Goal: Information Seeking & Learning: Learn about a topic

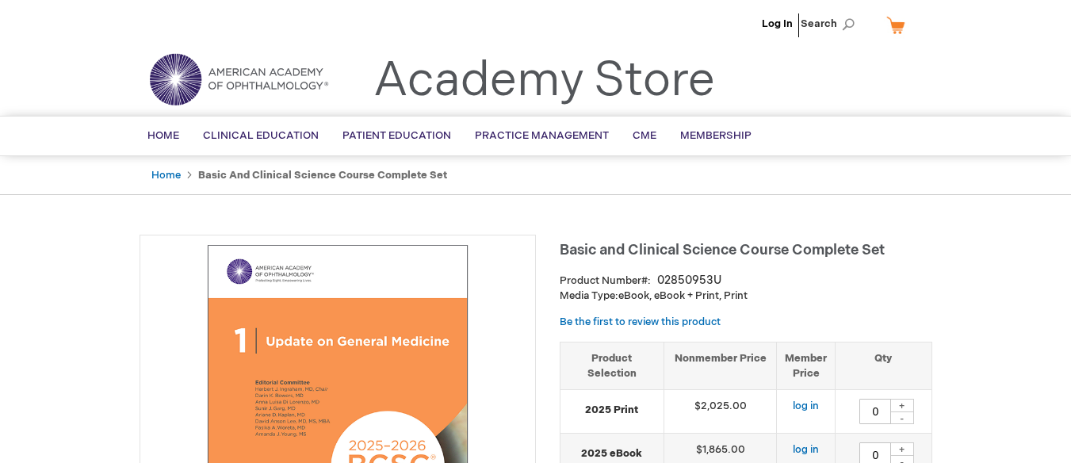
type input "0"
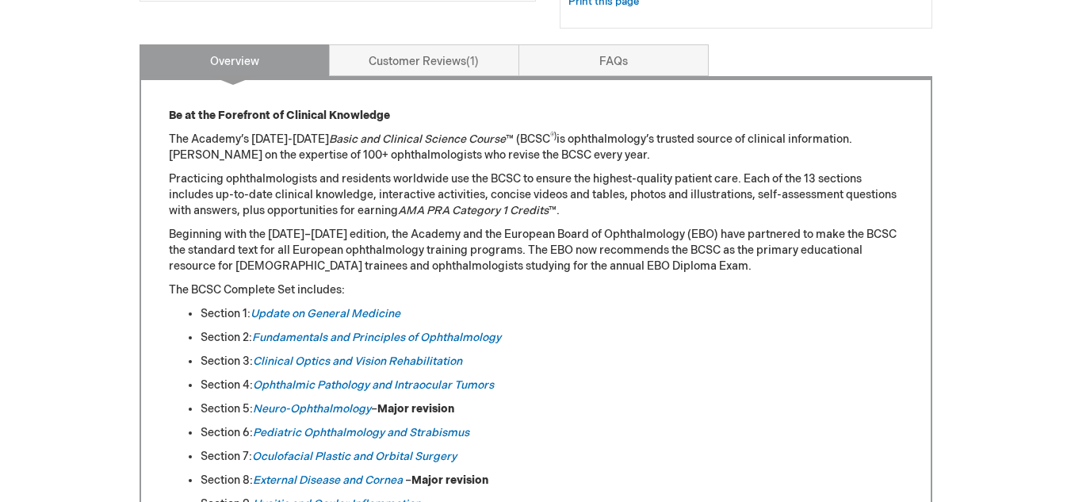
scroll to position [714, 0]
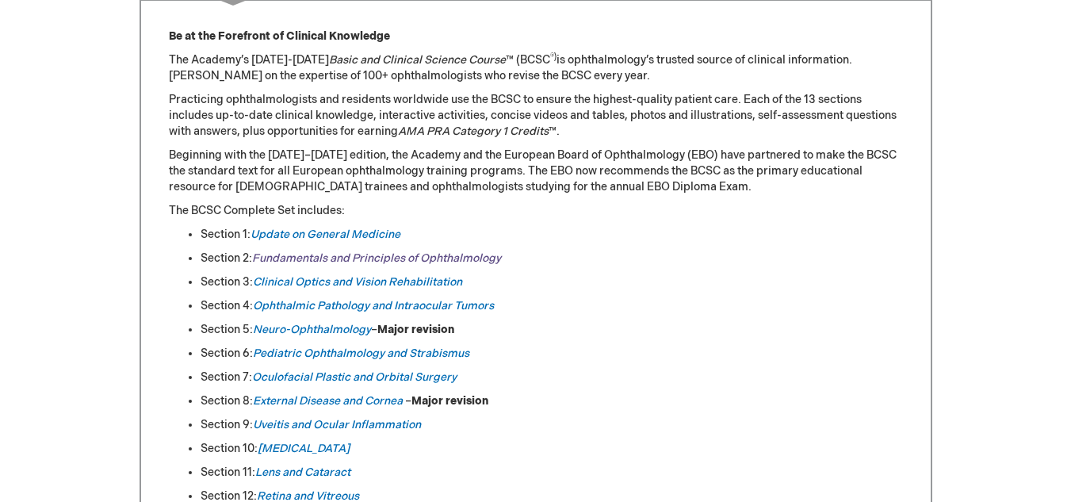
click at [353, 257] on link "Fundamentals and Principles of Ophthalmology" at bounding box center [376, 257] width 249 height 13
drag, startPoint x: 254, startPoint y: 260, endPoint x: 523, endPoint y: 253, distance: 269.8
click at [523, 253] on li "Section 2: Fundamentals and Principles of Ophthalmology" at bounding box center [552, 259] width 703 height 16
copy link "Fundamentals and Principles of Ophthalmology"
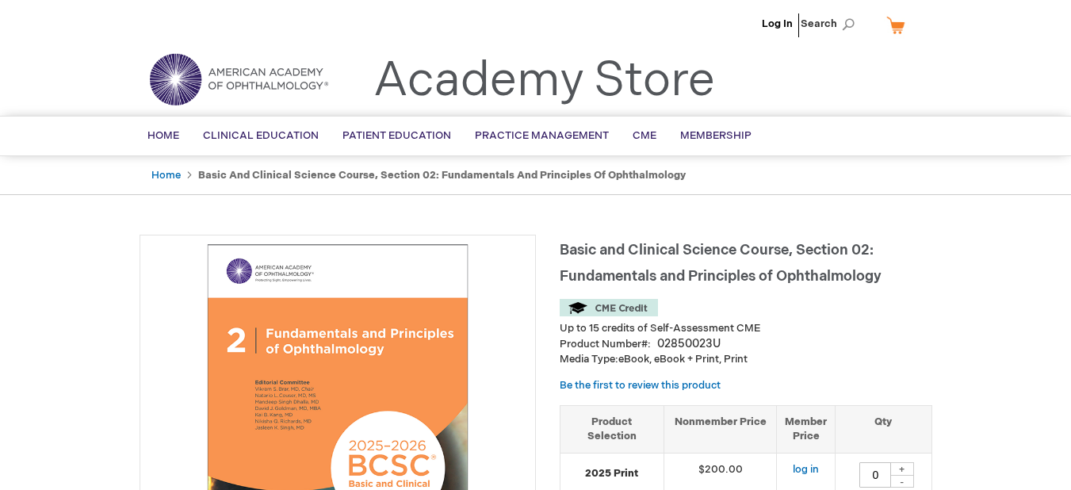
type input "0"
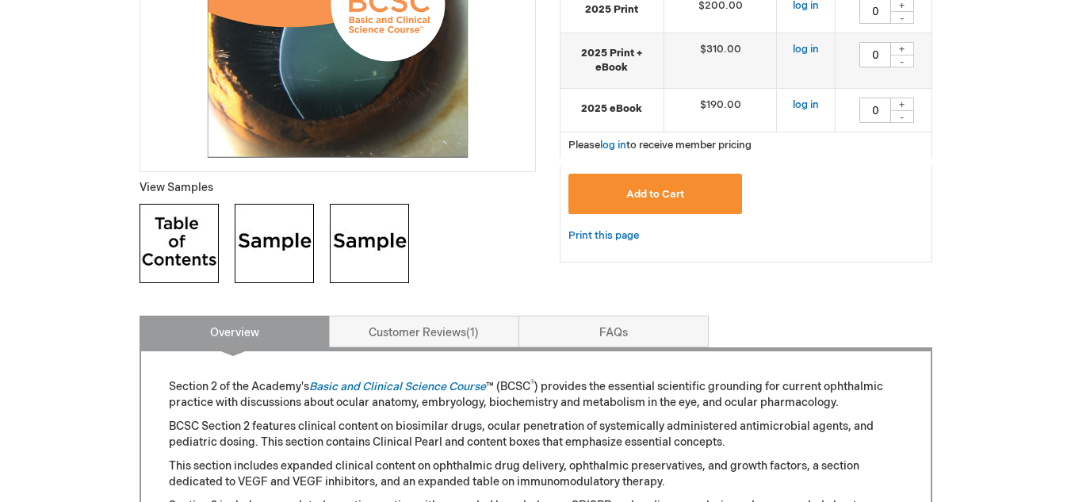
scroll to position [634, 0]
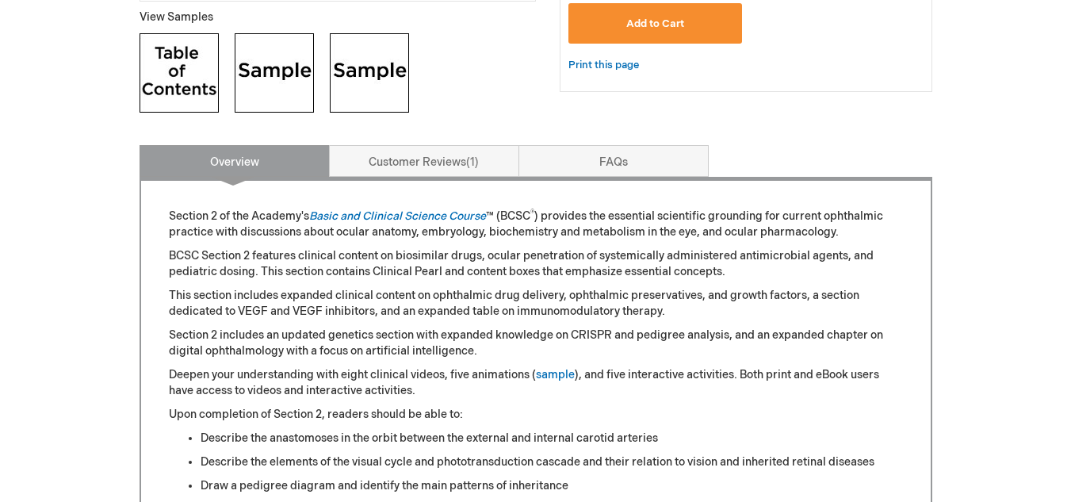
click at [177, 87] on img at bounding box center [179, 72] width 79 height 79
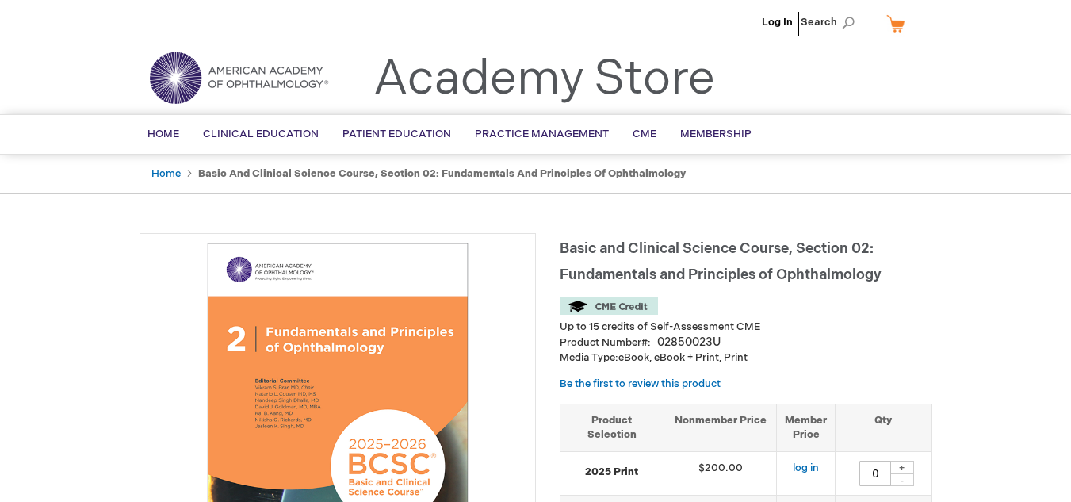
scroll to position [0, 0]
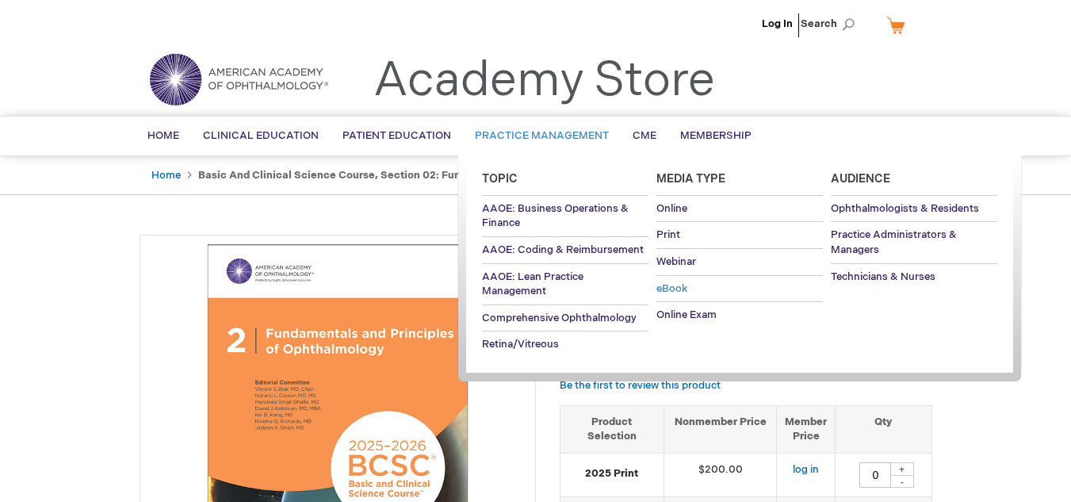
click at [669, 291] on span "eBook" at bounding box center [672, 288] width 31 height 13
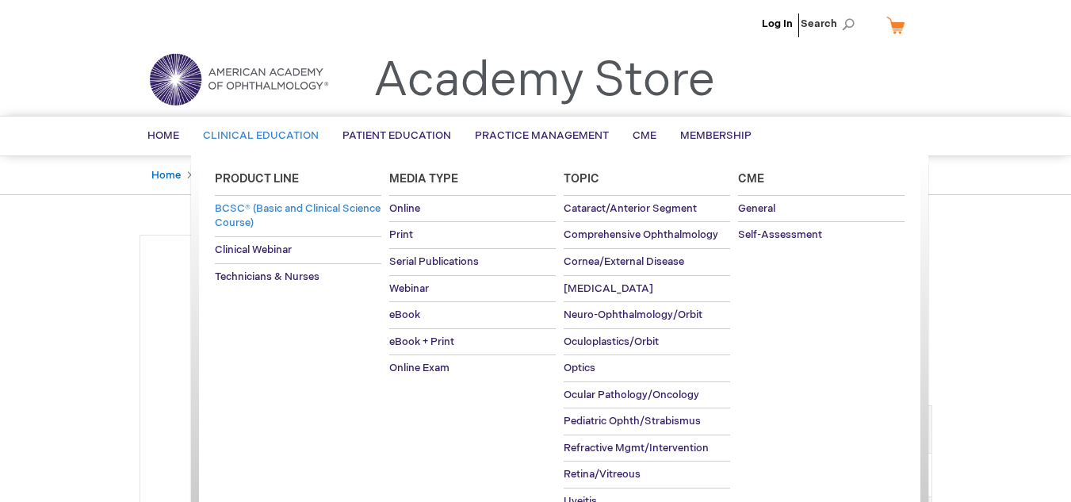
click at [298, 210] on span "BCSC® (Basic and Clinical Science Course)" at bounding box center [298, 216] width 166 height 28
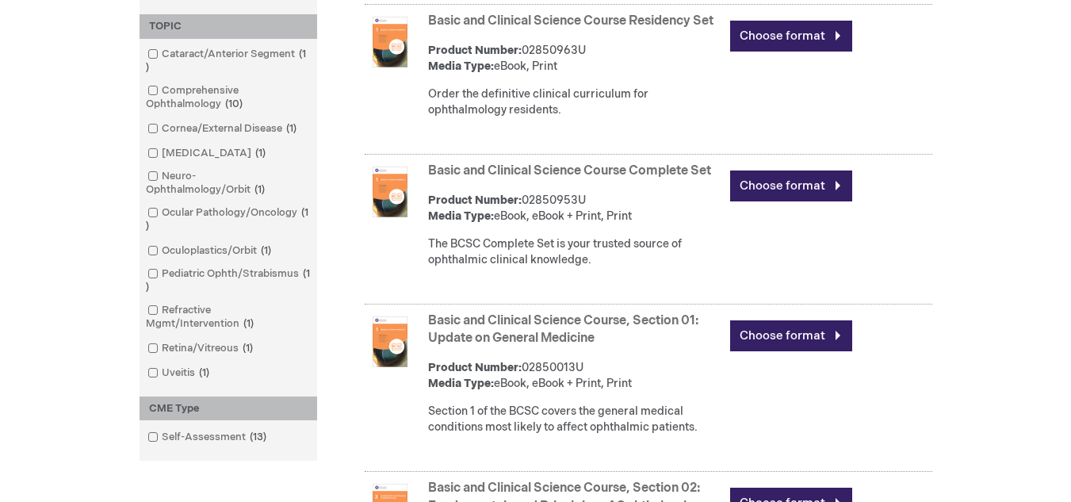
scroll to position [501, 0]
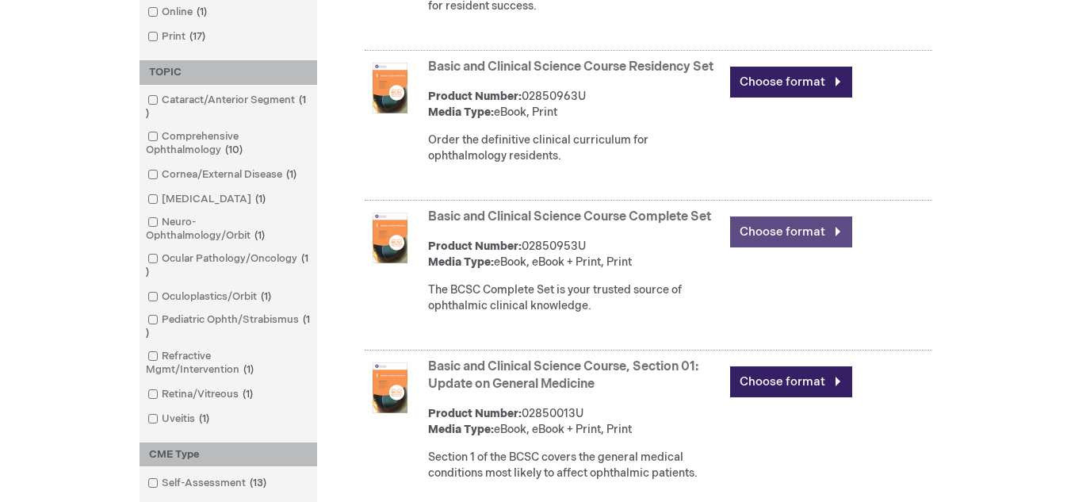
click at [769, 247] on link "Choose format" at bounding box center [791, 232] width 122 height 31
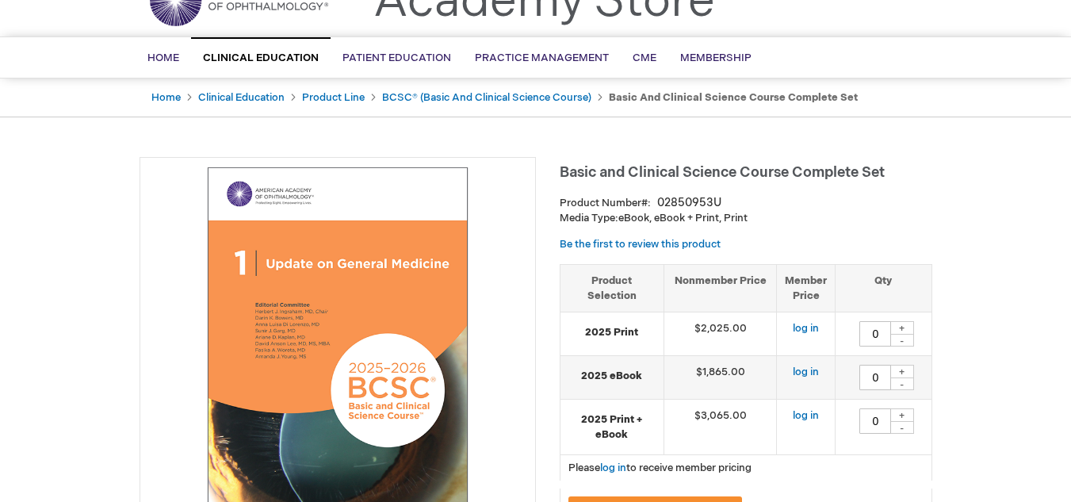
scroll to position [159, 0]
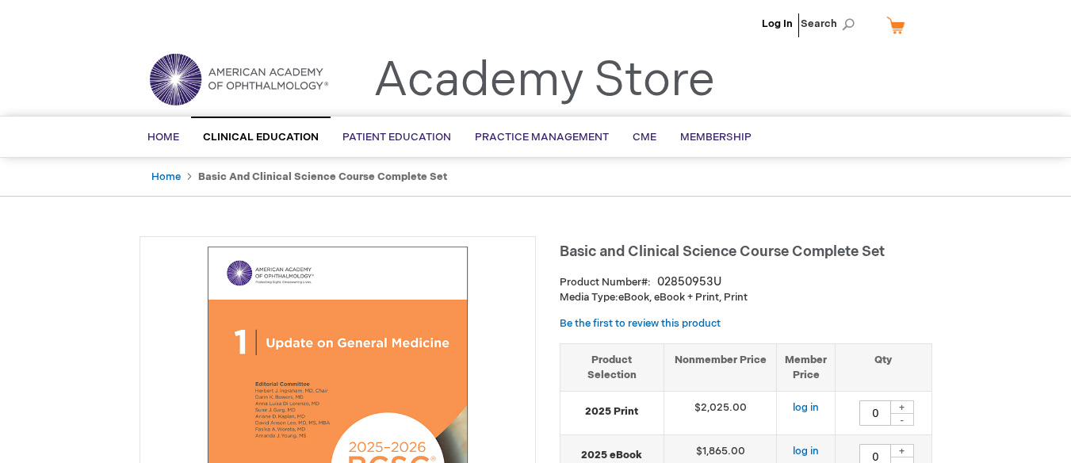
type input "0"
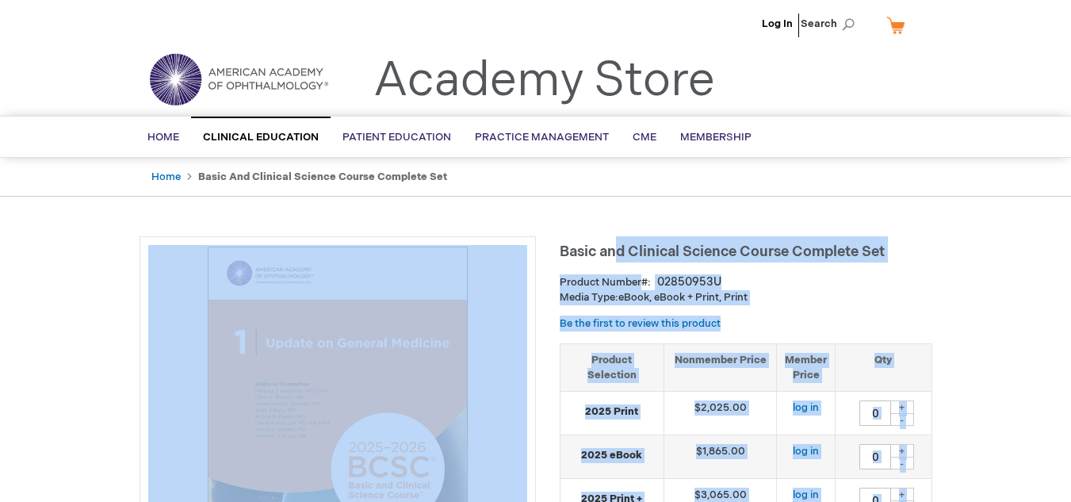
drag, startPoint x: 559, startPoint y: 251, endPoint x: 619, endPoint y: 251, distance: 60.3
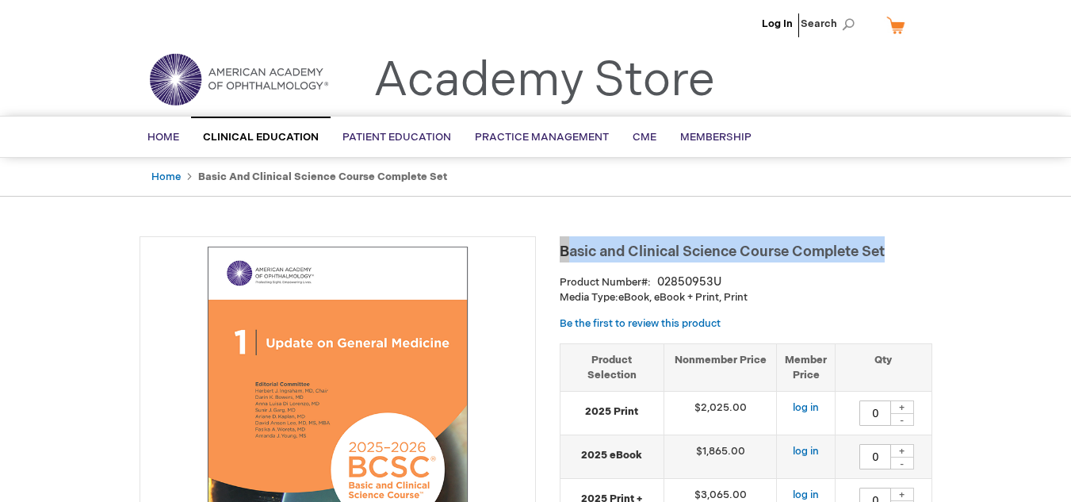
drag, startPoint x: 562, startPoint y: 252, endPoint x: 876, endPoint y: 245, distance: 313.4
click at [891, 245] on h1 "Basic and Clinical Science Course Complete Set" at bounding box center [746, 249] width 373 height 26
copy span "Basic and Clinical Science Course Complete Set"
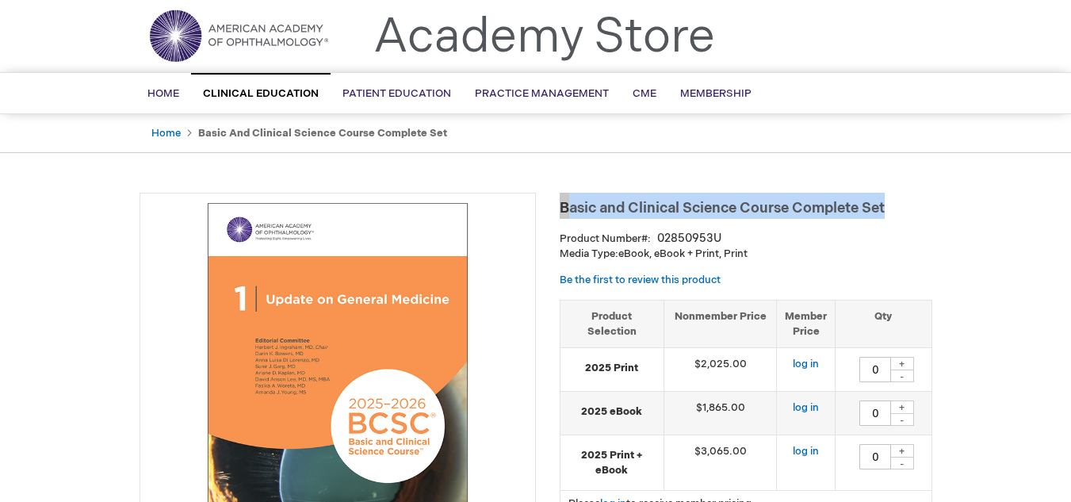
scroll to position [79, 0]
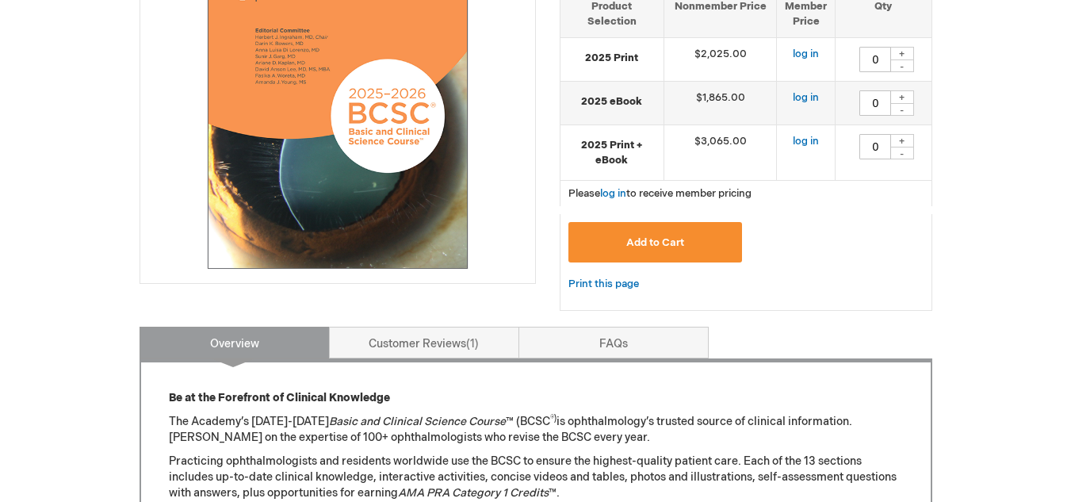
scroll to position [317, 0]
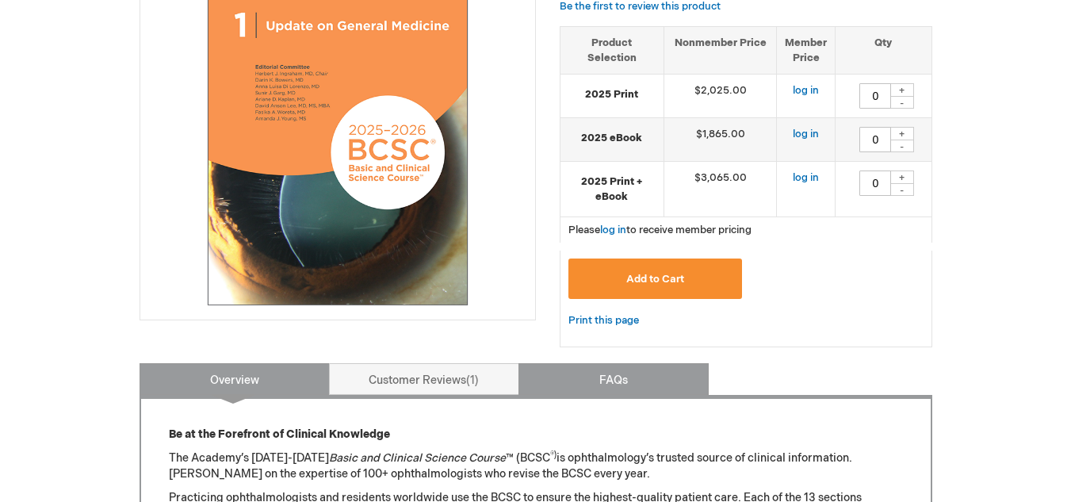
click at [625, 382] on link "FAQs" at bounding box center [614, 379] width 190 height 32
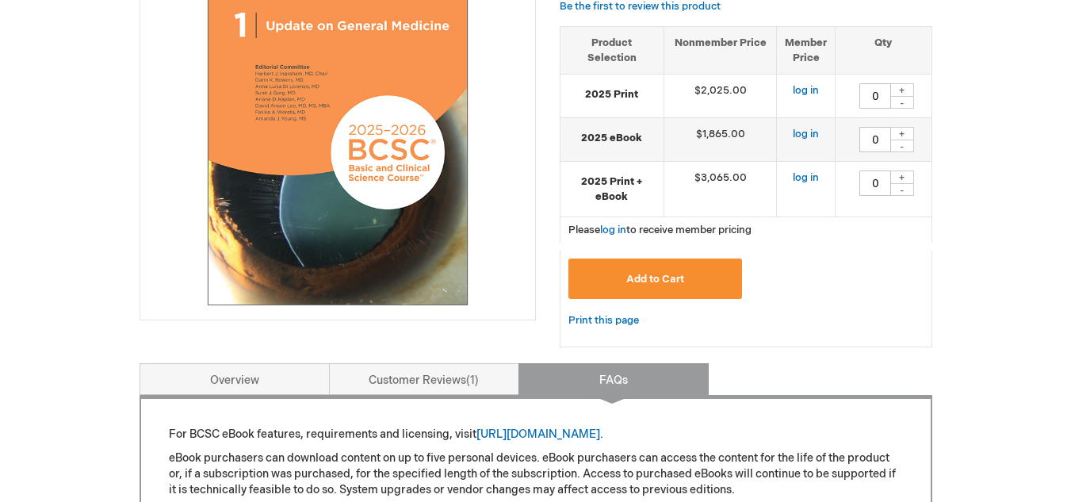
scroll to position [680, 0]
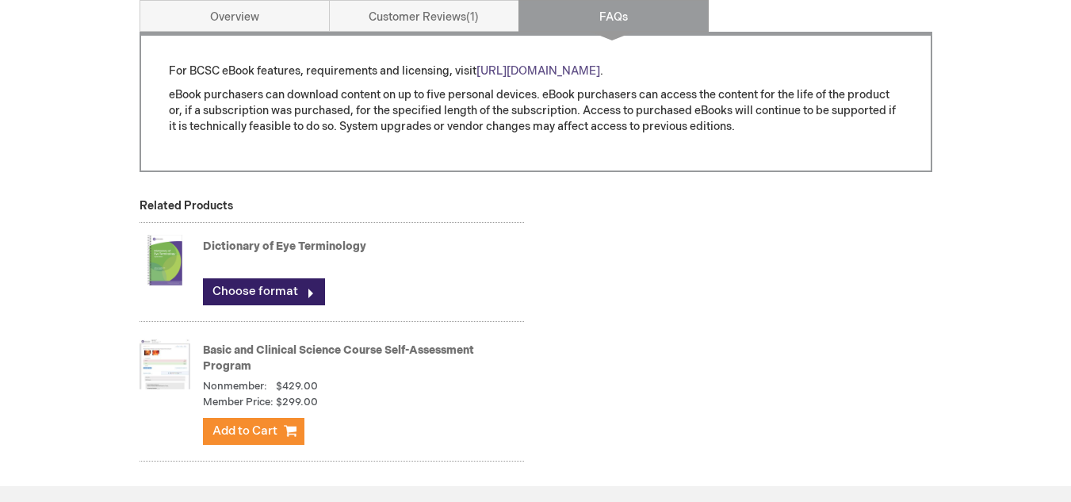
click at [543, 70] on link "[URL][DOMAIN_NAME]" at bounding box center [539, 70] width 124 height 13
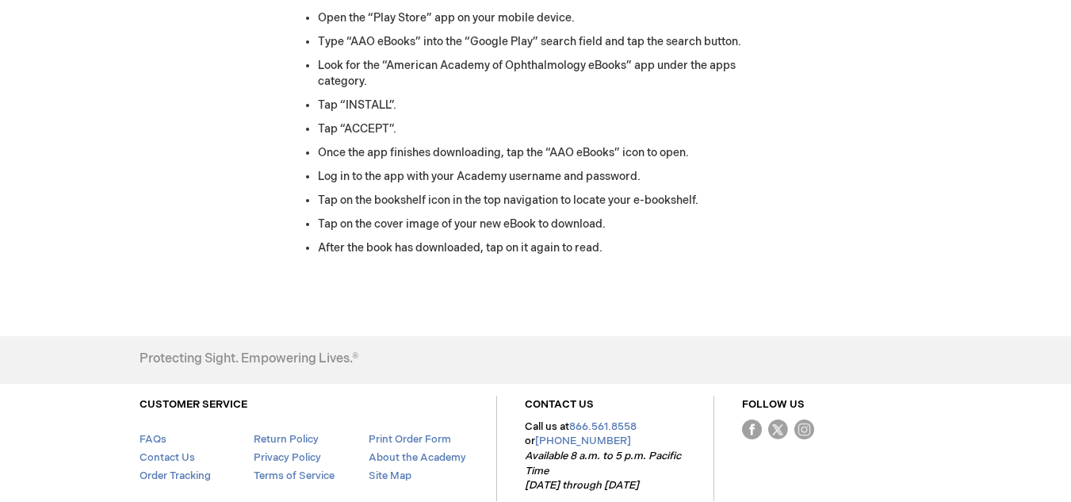
scroll to position [2472, 0]
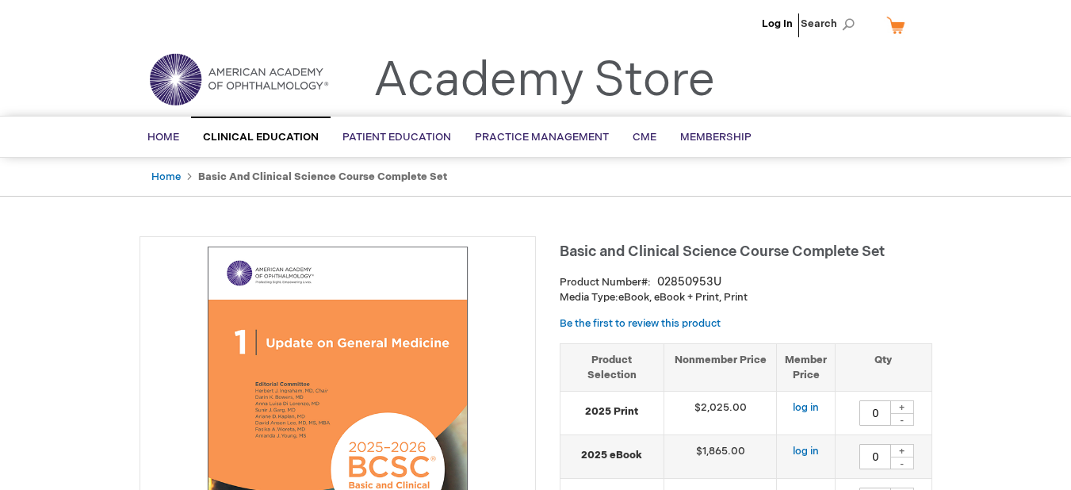
type input "0"
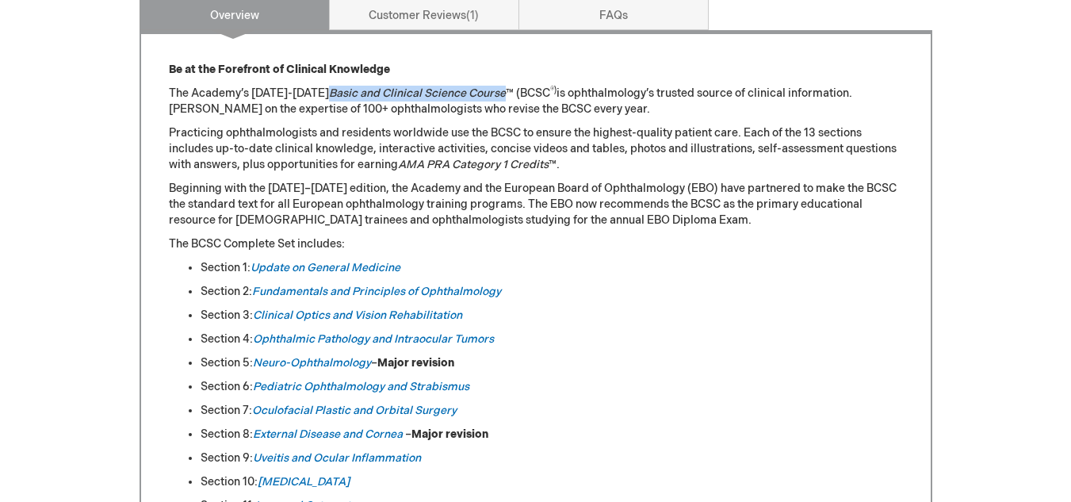
drag, startPoint x: 314, startPoint y: 95, endPoint x: 489, endPoint y: 87, distance: 174.7
click at [489, 87] on em "Basic and Clinical Science Course" at bounding box center [417, 92] width 177 height 13
copy em "Basic and Clinical Science Course"
